Goal: Contribute content

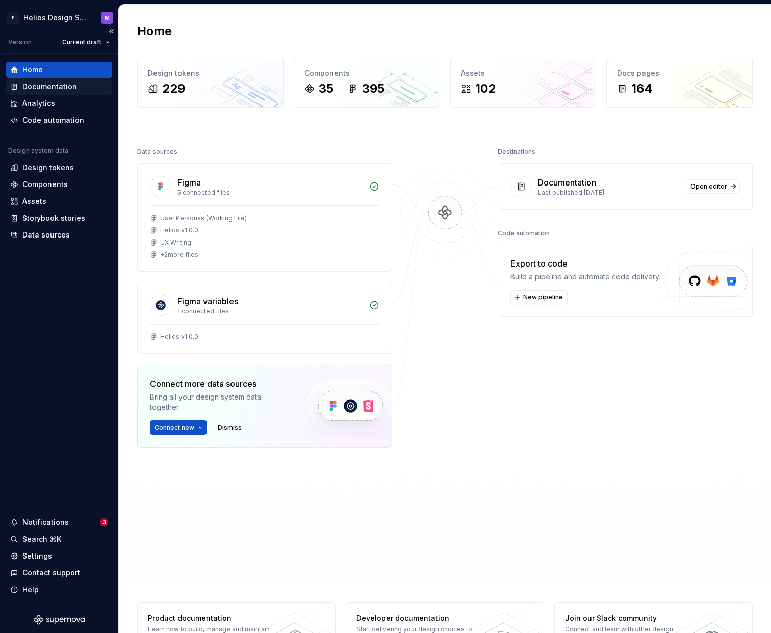
click at [37, 83] on div "Documentation" at bounding box center [49, 87] width 55 height 10
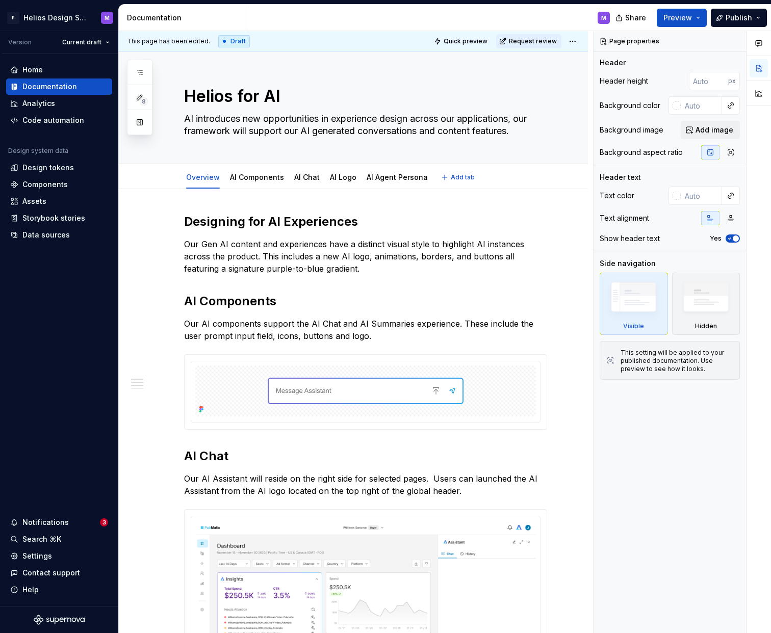
type textarea "*"
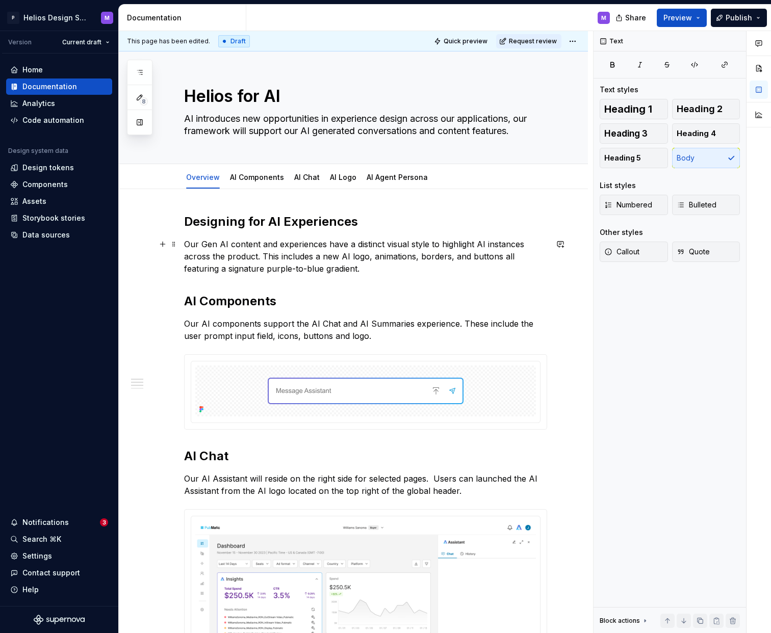
click at [326, 244] on p "Our Gen AI content and experiences have a distinct visual style to highlight AI…" at bounding box center [365, 256] width 363 height 37
click at [684, 17] on span "Preview" at bounding box center [677, 18] width 29 height 10
drag, startPoint x: 321, startPoint y: 256, endPoint x: 331, endPoint y: 263, distance: 12.0
click at [321, 256] on p "Our Gen AI content and experiences all have a distinct visual style to highligh…" at bounding box center [365, 256] width 363 height 37
click at [335, 243] on p "Our Gen AI content and experiences all have a distinct visual style to highligh…" at bounding box center [365, 256] width 363 height 37
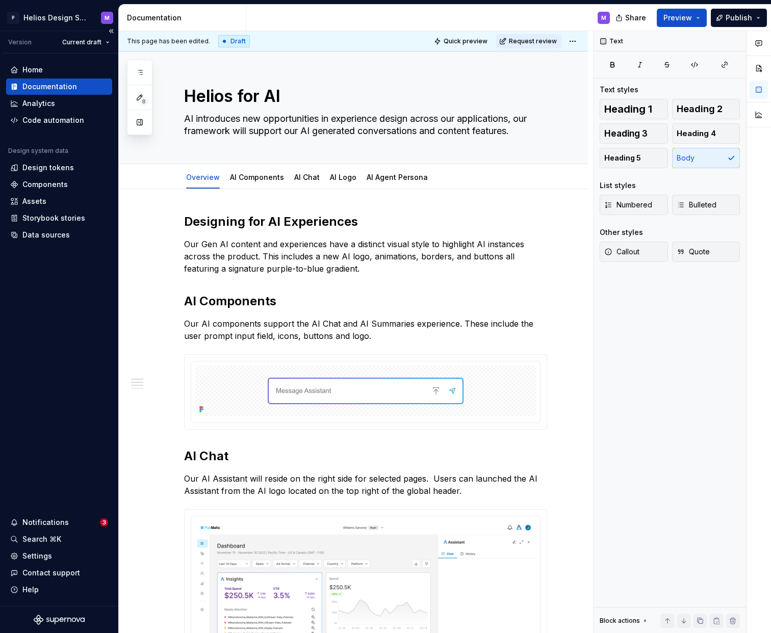
click at [62, 83] on div "Documentation" at bounding box center [49, 87] width 55 height 10
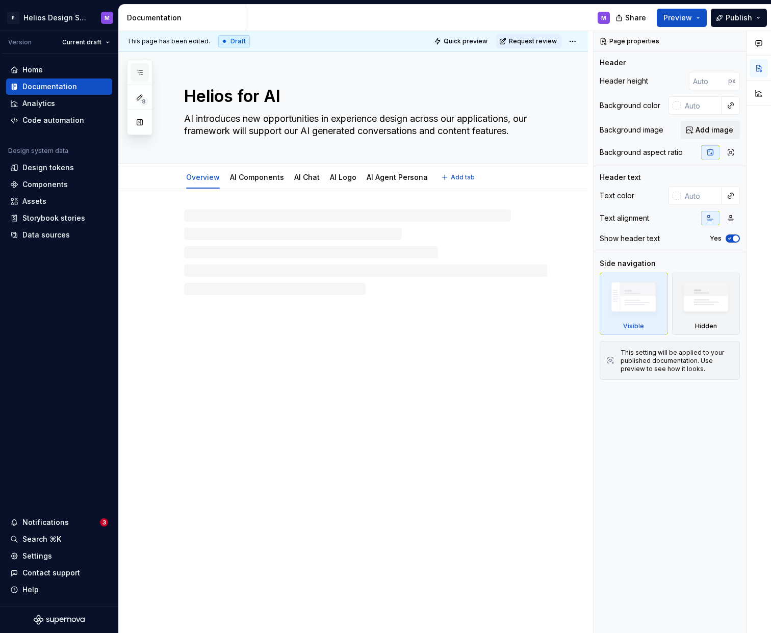
drag, startPoint x: 120, startPoint y: 86, endPoint x: 138, endPoint y: 78, distance: 19.7
click at [120, 86] on div "Helios for AI AI introduces new opportunities in experience design across our a…" at bounding box center [353, 107] width 469 height 113
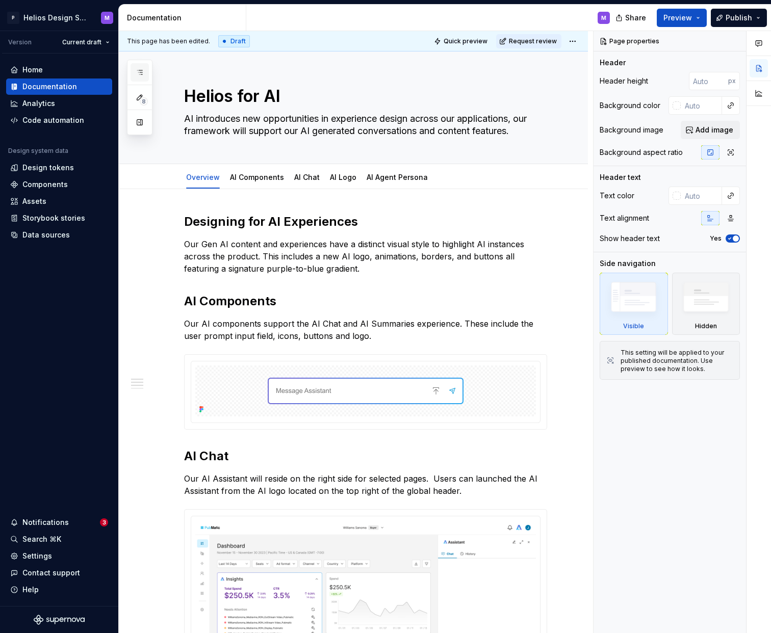
click at [142, 73] on icon "button" at bounding box center [140, 72] width 8 height 8
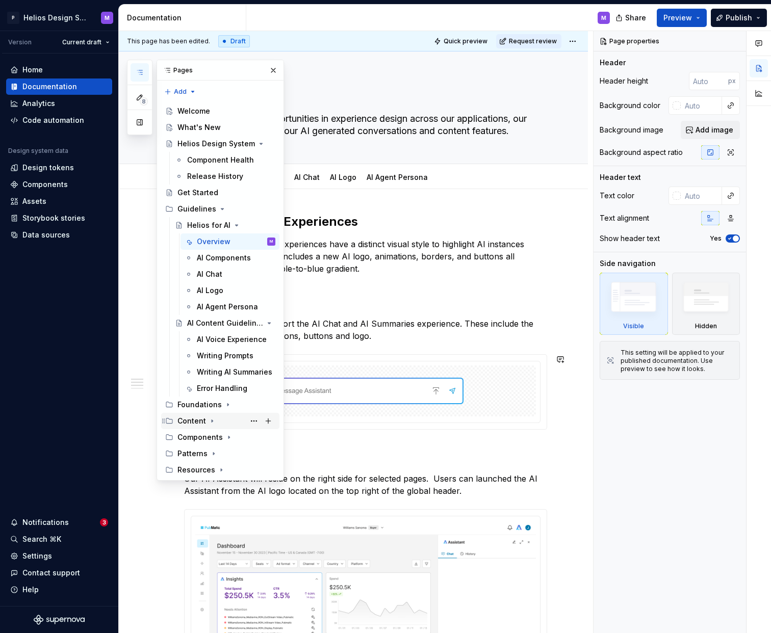
click at [191, 421] on div "Content" at bounding box center [191, 421] width 29 height 10
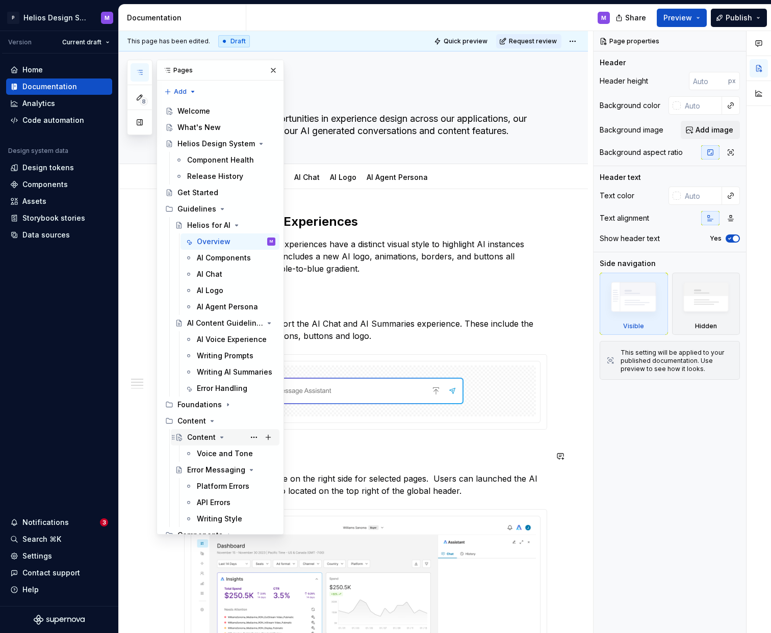
click at [198, 437] on div "Content" at bounding box center [201, 437] width 29 height 10
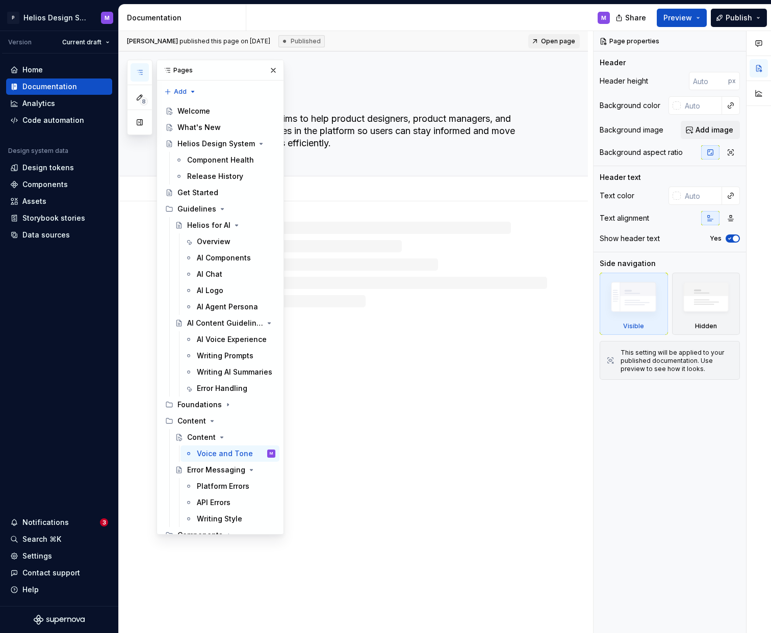
click at [335, 380] on div "Content Our content guidance aims to help product designers, product managers, …" at bounding box center [353, 342] width 469 height 582
click at [274, 71] on button "button" at bounding box center [273, 70] width 14 height 14
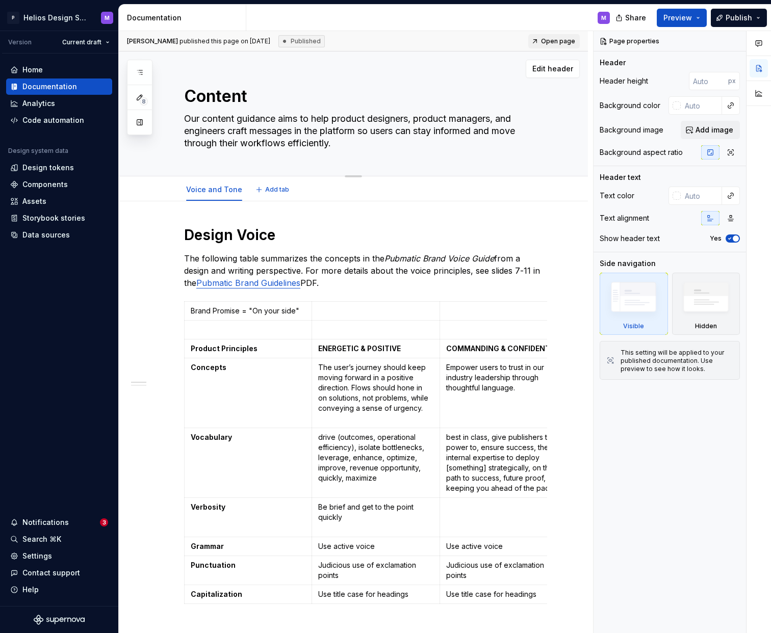
click at [206, 98] on textarea "Content" at bounding box center [363, 96] width 363 height 24
drag, startPoint x: 255, startPoint y: 98, endPoint x: 184, endPoint y: 92, distance: 70.6
click at [184, 92] on textarea "Content" at bounding box center [363, 96] width 363 height 24
type textarea "*"
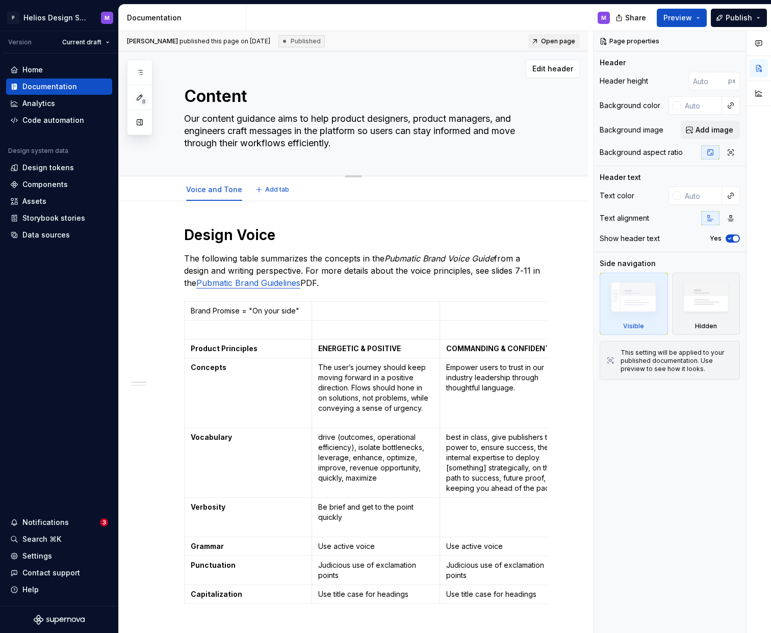
type textarea "V"
type textarea "*"
type textarea "Vo"
type textarea "*"
type textarea "Voi"
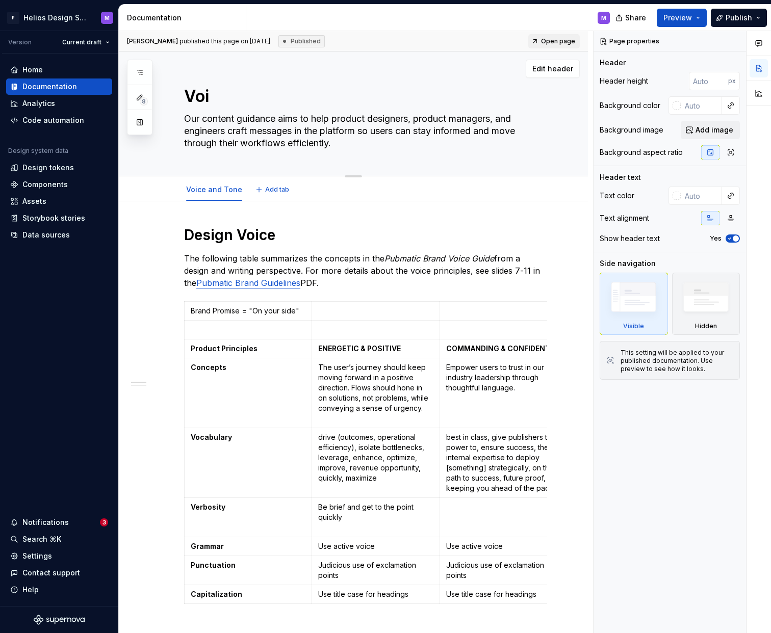
type textarea "*"
type textarea "Voic"
type textarea "*"
type textarea "Voice"
type textarea "*"
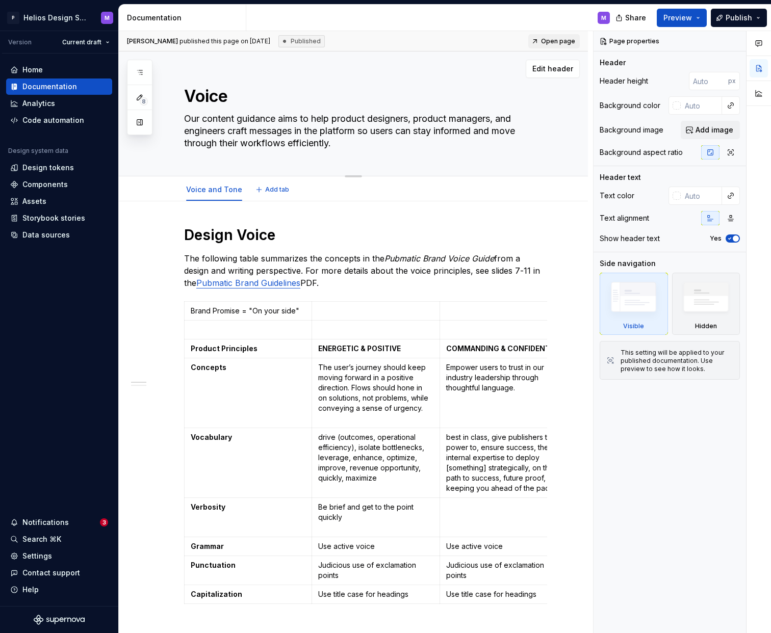
type textarea "Voice"
type textarea "*"
type textarea "Voice a"
type textarea "*"
type textarea "Voice an"
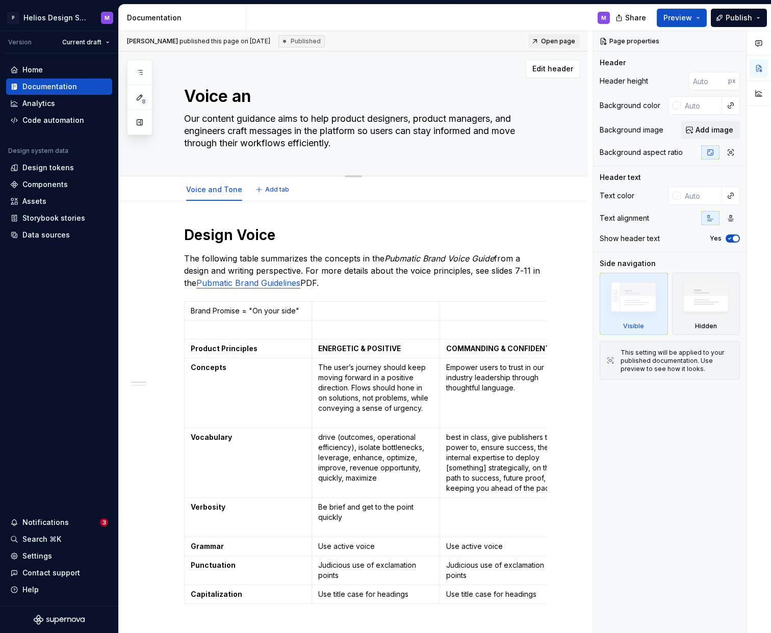
type textarea "*"
type textarea "Voice and"
type textarea "*"
type textarea "Voice and"
type textarea "*"
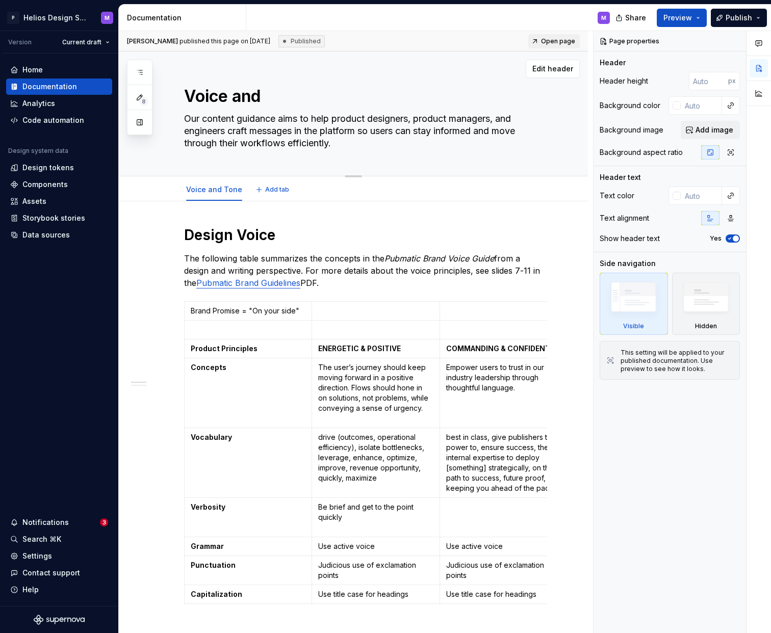
type textarea "Voice and T"
type textarea "*"
type textarea "Voice and To"
type textarea "*"
type textarea "Voice and Ton"
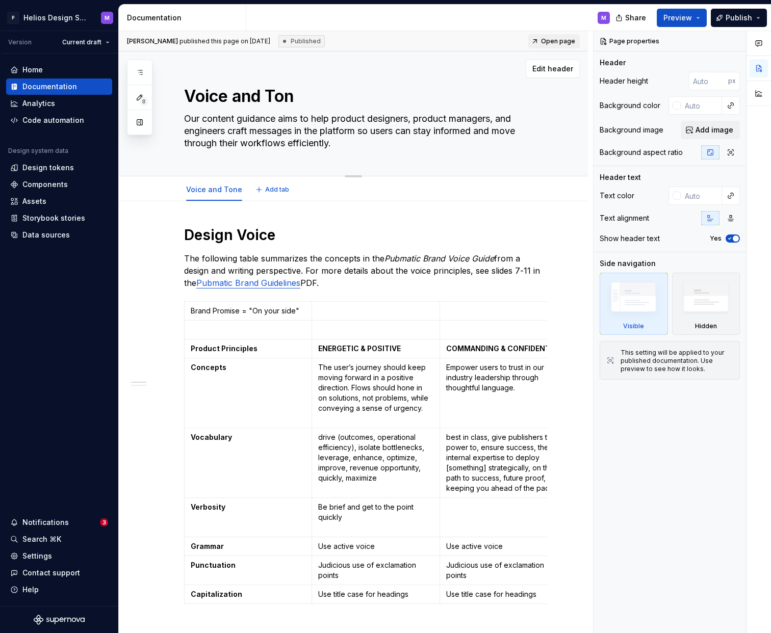
type textarea "*"
type textarea "Voice and Tone"
type textarea "*"
type textarea "Voice and Tone"
click at [368, 70] on div "Edit header" at bounding box center [349, 69] width 461 height 18
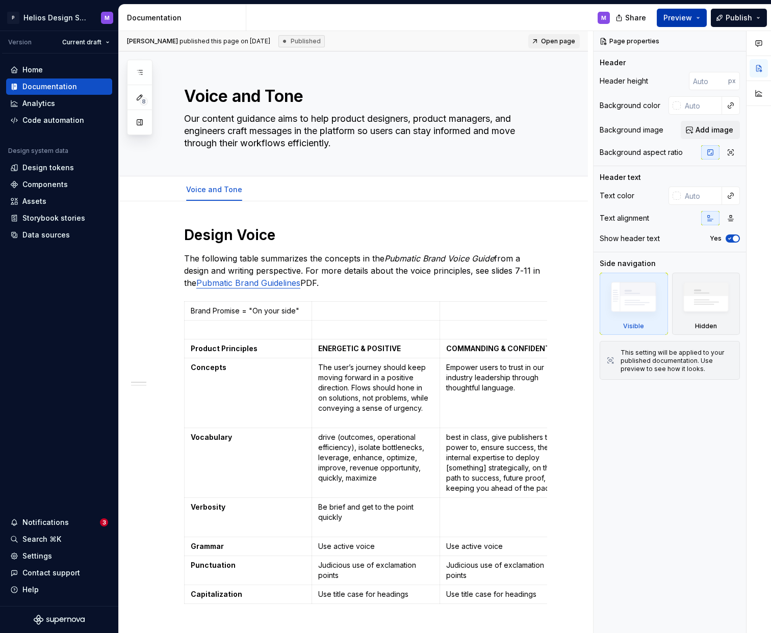
click at [696, 17] on button "Preview" at bounding box center [681, 18] width 50 height 18
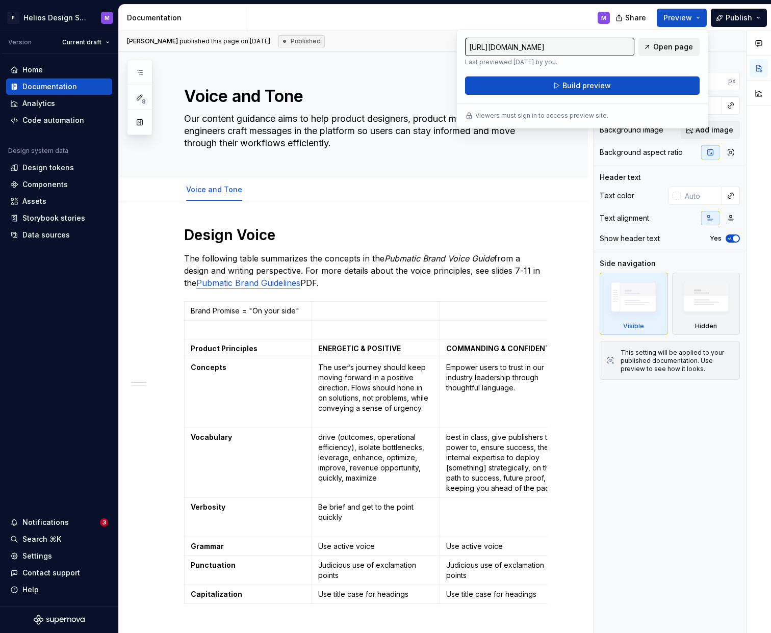
type textarea "*"
type input "[URL][DOMAIN_NAME]"
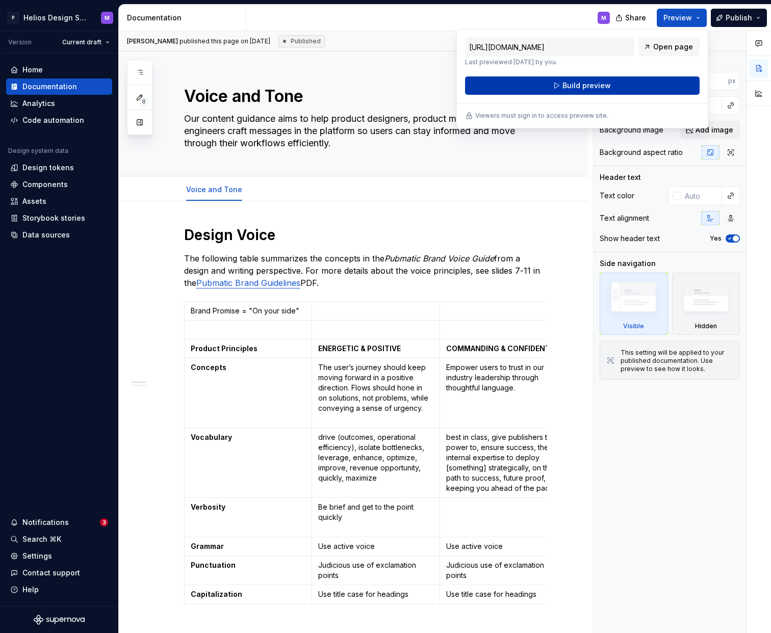
click at [615, 86] on button "Build preview" at bounding box center [582, 85] width 234 height 18
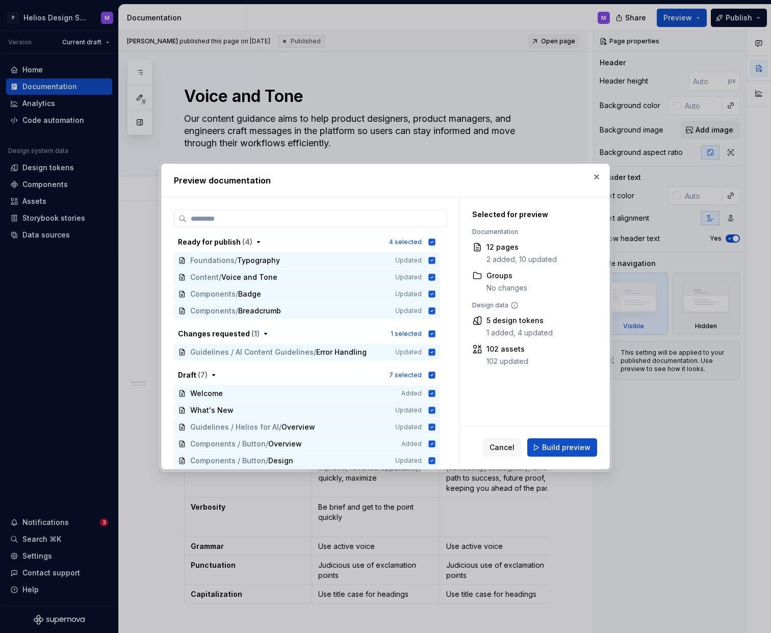
click at [570, 449] on span "Build preview" at bounding box center [566, 447] width 48 height 10
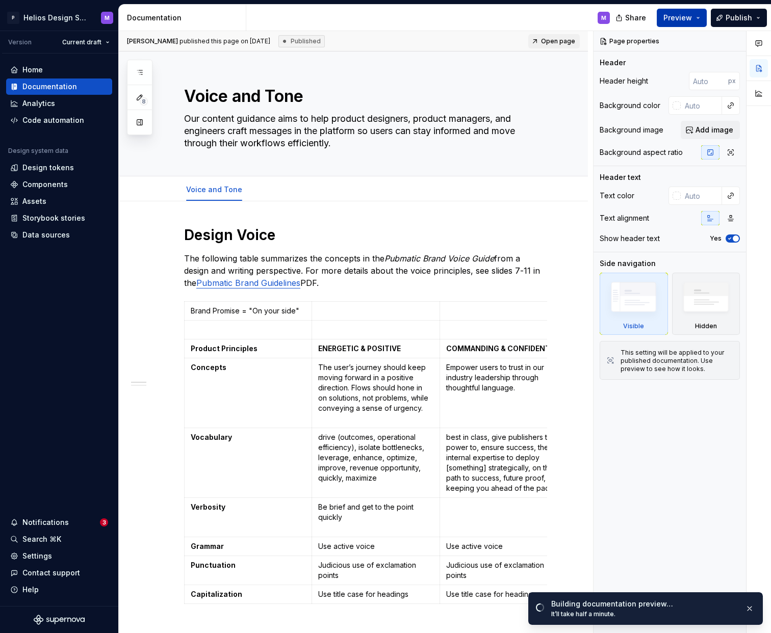
click at [699, 15] on button "Preview" at bounding box center [681, 18] width 50 height 18
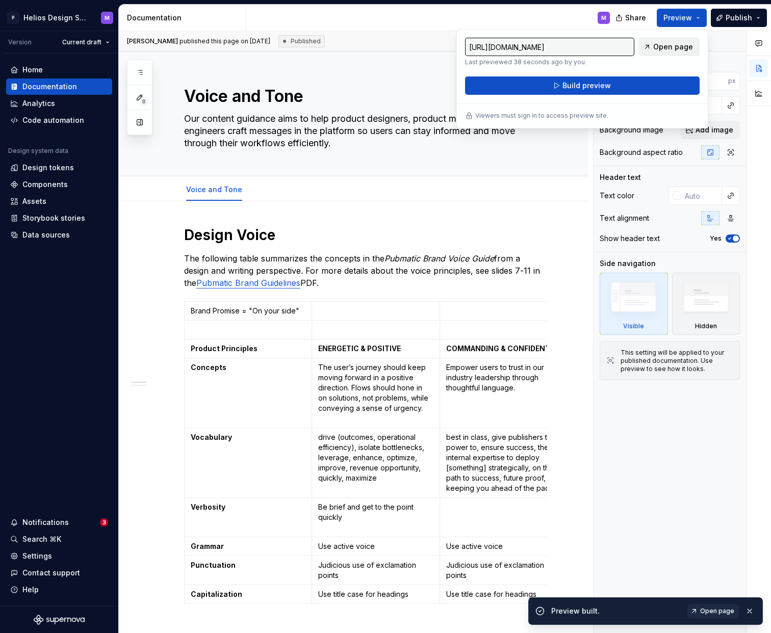
click at [671, 45] on span "Open page" at bounding box center [673, 47] width 40 height 10
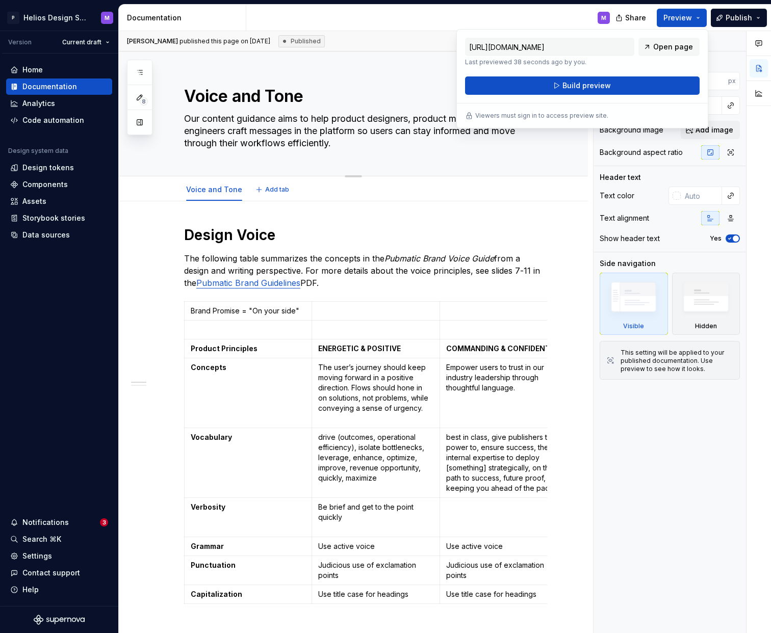
click at [537, 164] on div "Voice and Tone Our content guidance aims to help product designers, product man…" at bounding box center [365, 113] width 363 height 124
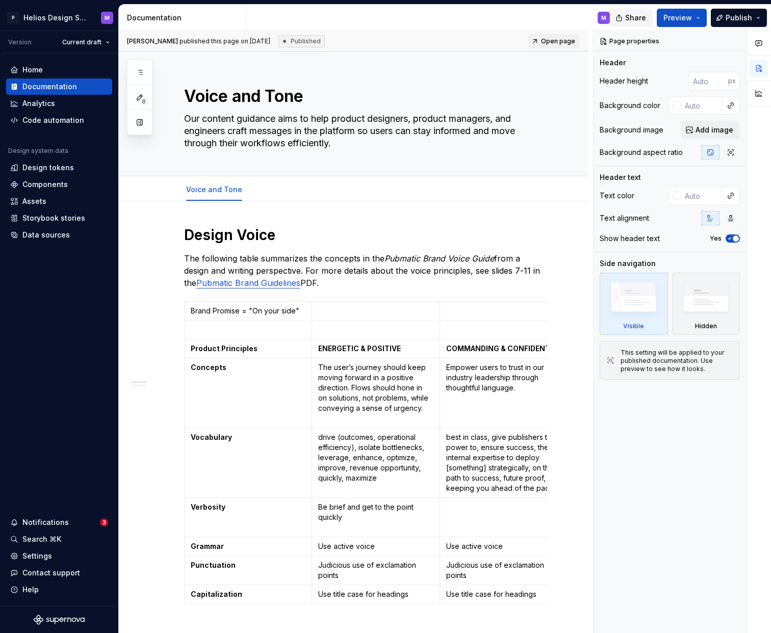
click at [635, 17] on span "Share" at bounding box center [635, 18] width 21 height 10
click at [517, 197] on div "Voice and Tone Add tab" at bounding box center [365, 189] width 375 height 22
click at [694, 530] on div "Page properties Header Header height px Background color Background image Add i…" at bounding box center [669, 332] width 152 height 602
type textarea "*"
